Goal: Transaction & Acquisition: Purchase product/service

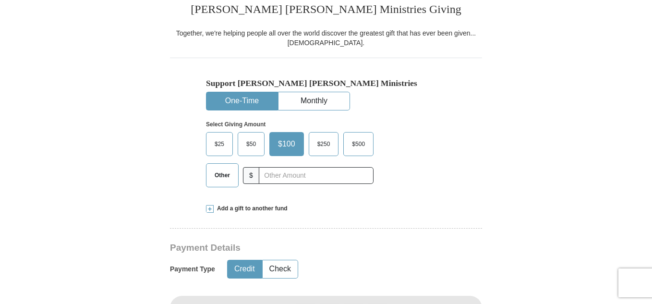
scroll to position [269, 0]
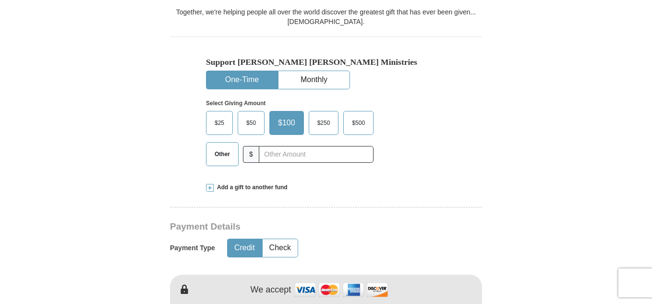
click at [234, 154] on span "Other" at bounding box center [222, 154] width 25 height 14
click at [0, 0] on input "Other" at bounding box center [0, 0] width 0 height 0
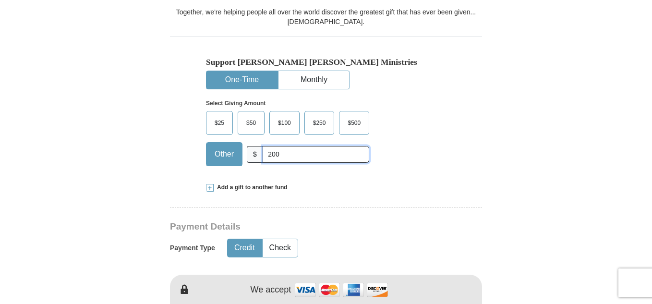
type input "200"
click at [366, 188] on div "Add a gift to another fund" at bounding box center [326, 187] width 240 height 8
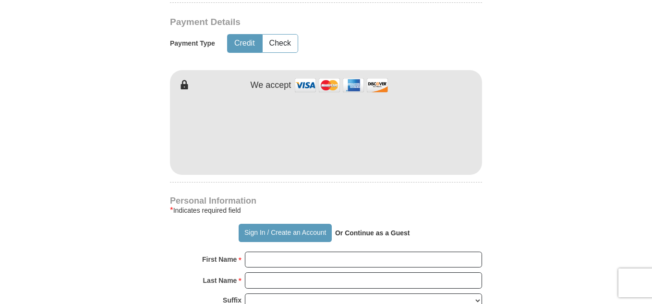
scroll to position [634, 0]
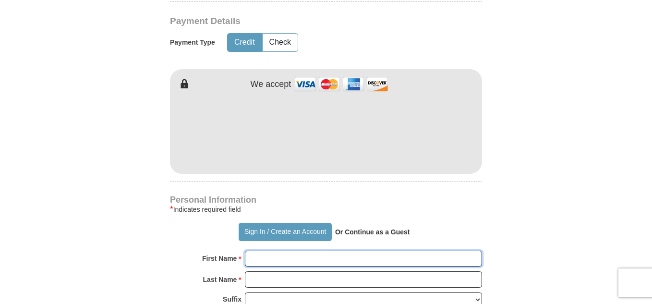
click at [256, 262] on input "First Name *" at bounding box center [363, 259] width 237 height 16
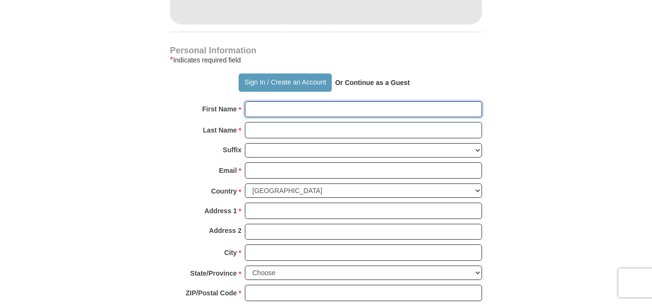
scroll to position [634, 0]
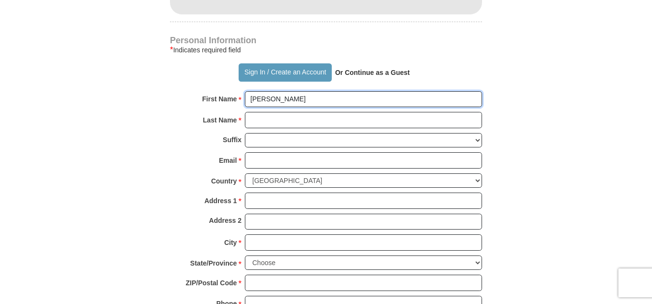
type input "[PERSON_NAME]"
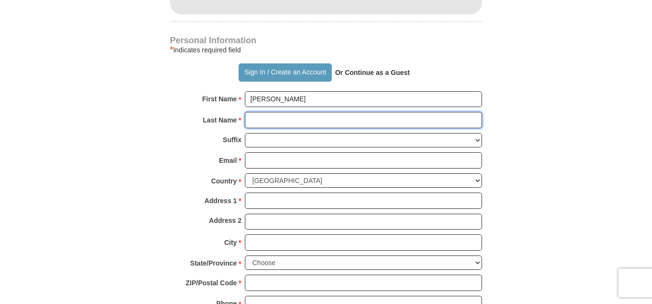
click at [256, 121] on input "Last Name *" at bounding box center [363, 120] width 237 height 16
type input "[PERSON_NAME]"
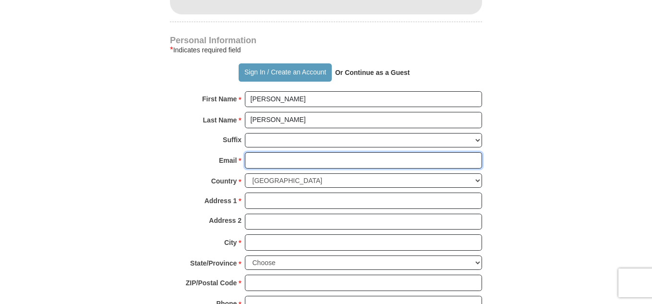
click at [263, 163] on input "Email *" at bounding box center [363, 160] width 237 height 16
type input "[EMAIL_ADDRESS][DOMAIN_NAME]"
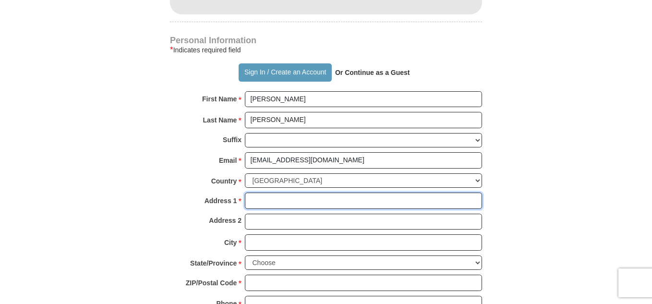
type input "2536 133rd. Ln. Nw."
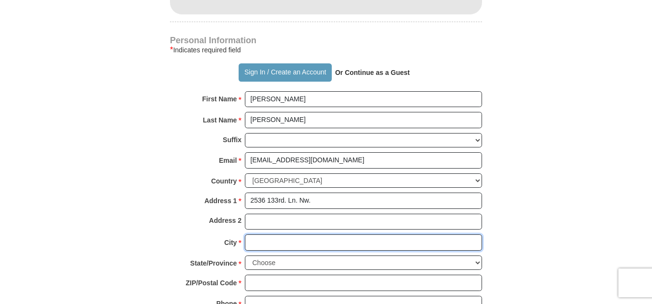
type input "Andover"
select select "MN"
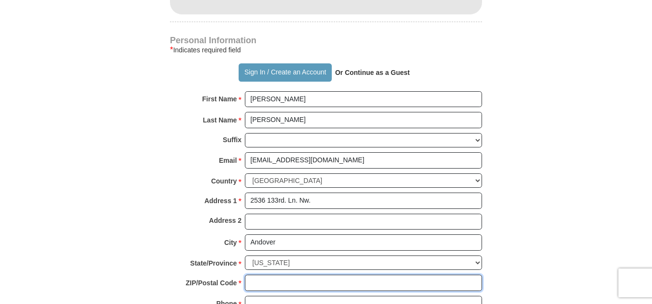
type input "55304"
type input "6127303217"
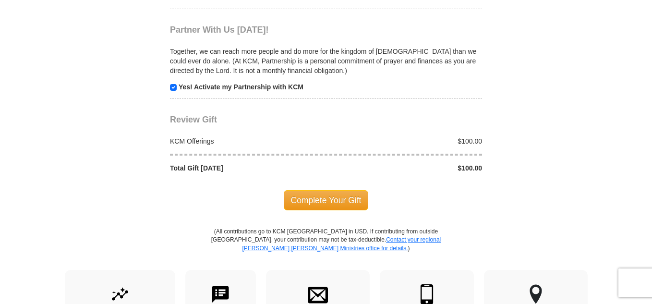
scroll to position [961, 0]
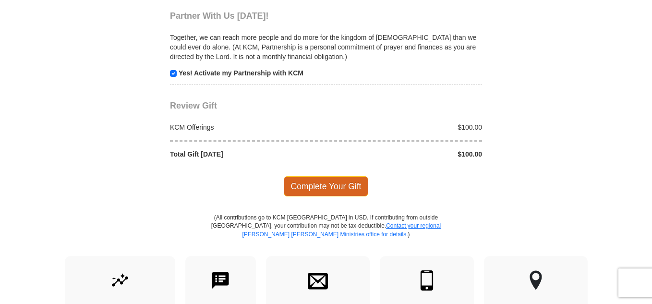
click at [325, 187] on span "Complete Your Gift" at bounding box center [326, 186] width 85 height 20
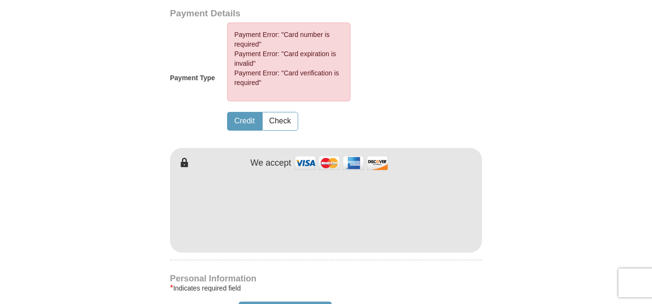
scroll to position [481, 0]
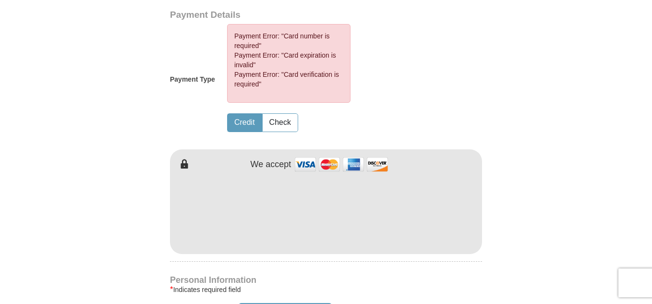
click at [363, 270] on div "Kenneth Copeland Ministries Giving Together, we're helping people all over the …" at bounding box center [326, 291] width 312 height 1062
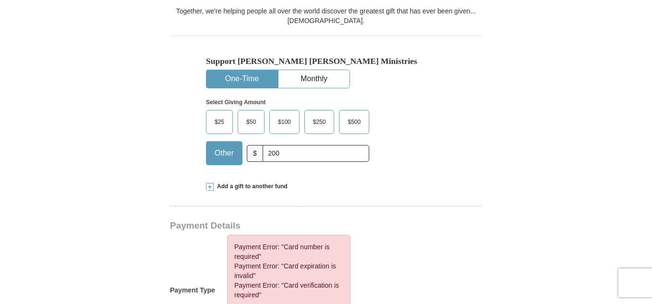
scroll to position [269, 0]
click at [296, 157] on input "200" at bounding box center [316, 154] width 107 height 17
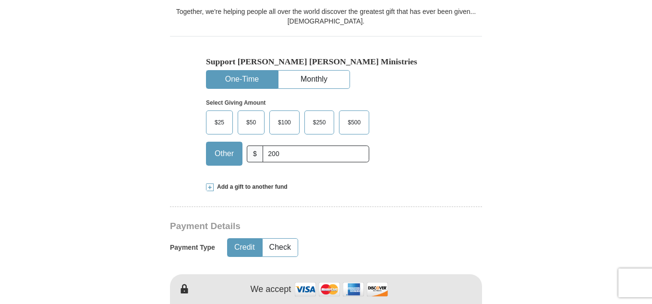
click at [398, 168] on div "$25 $50 $100 $250 $500 $" at bounding box center [305, 141] width 199 height 62
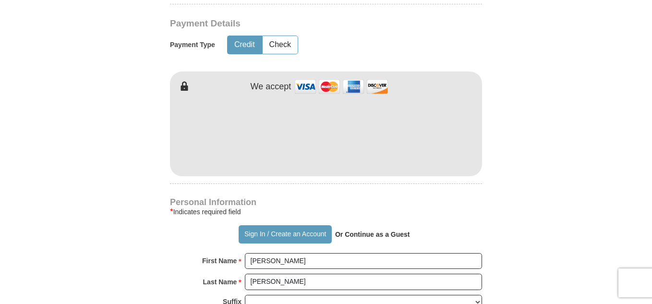
scroll to position [481, 0]
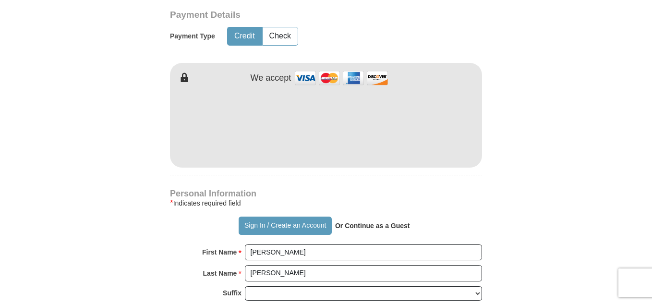
click at [470, 193] on h4 "Personal Information" at bounding box center [326, 194] width 312 height 8
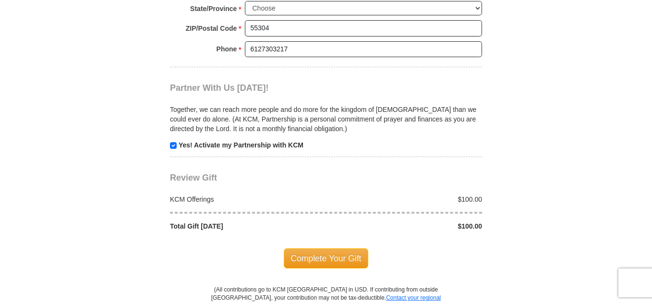
scroll to position [903, 0]
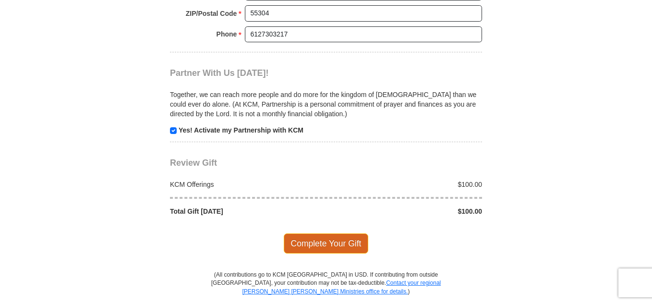
click at [320, 244] on span "Complete Your Gift" at bounding box center [326, 243] width 85 height 20
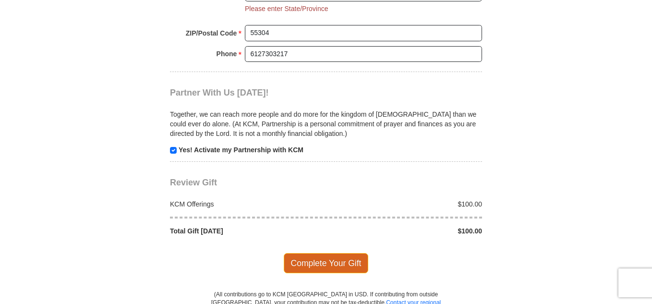
scroll to position [880, 0]
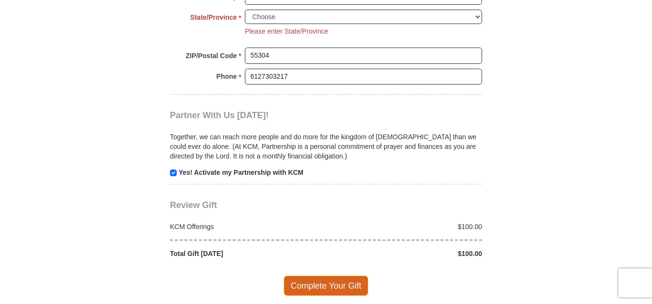
click at [320, 244] on div at bounding box center [326, 240] width 322 height 17
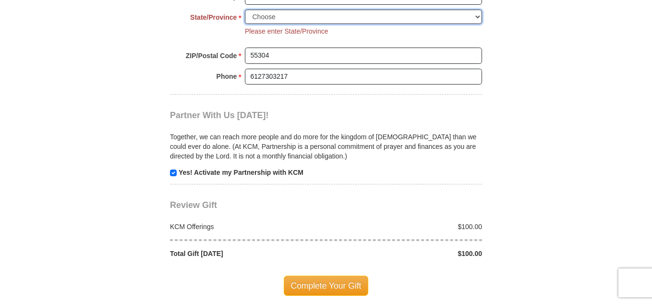
click at [283, 14] on select "Choose [US_STATE] [US_STATE] [US_STATE] [US_STATE] [US_STATE] Armed Forces Amer…" at bounding box center [363, 17] width 237 height 15
click at [245, 10] on select "Choose [US_STATE] [US_STATE] [US_STATE] [US_STATE] [US_STATE] Armed Forces Amer…" at bounding box center [363, 17] width 237 height 15
click at [313, 14] on select "Choose [US_STATE] [US_STATE] [US_STATE] [US_STATE] [US_STATE] Armed Forces Amer…" at bounding box center [363, 17] width 237 height 15
select select "MN"
click at [245, 10] on select "Choose [US_STATE] [US_STATE] [US_STATE] [US_STATE] [US_STATE] Armed Forces Amer…" at bounding box center [363, 17] width 237 height 15
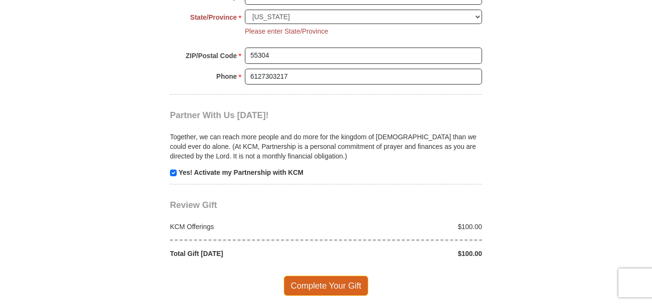
click at [315, 283] on span "Complete Your Gift" at bounding box center [326, 286] width 85 height 20
